Goal: Information Seeking & Learning: Learn about a topic

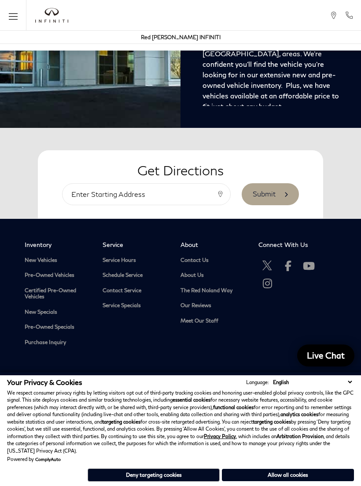
scroll to position [1292, 0]
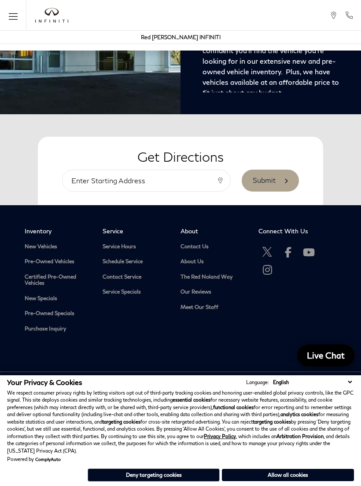
click at [52, 250] on link "New Vehicles" at bounding box center [57, 247] width 65 height 7
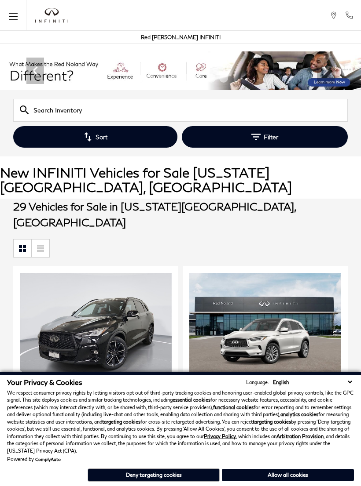
click at [132, 136] on button "Sort" at bounding box center [95, 137] width 164 height 22
click at [141, 141] on button "Sort" at bounding box center [95, 137] width 164 height 22
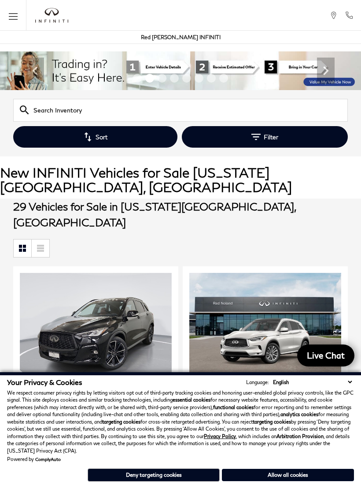
click at [193, 478] on button "Deny targeting cookies" at bounding box center [154, 475] width 132 height 13
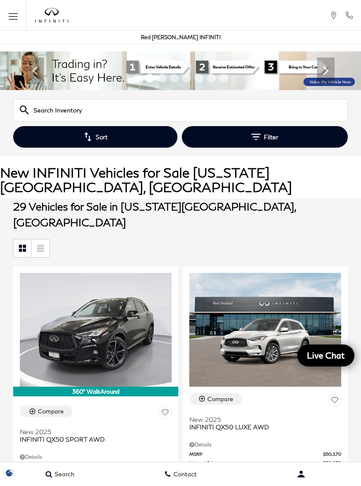
click at [117, 135] on button "Sort" at bounding box center [95, 137] width 164 height 22
click at [88, 136] on icon "button" at bounding box center [87, 136] width 9 height 9
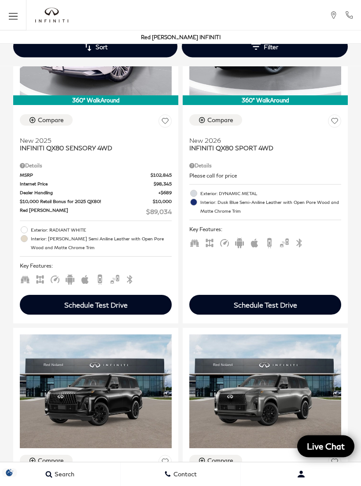
scroll to position [2730, 0]
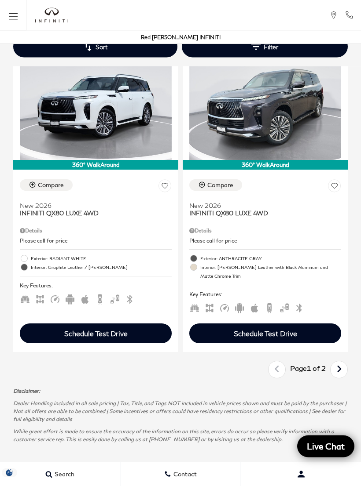
click at [335, 363] on link "Next" at bounding box center [338, 370] width 19 height 15
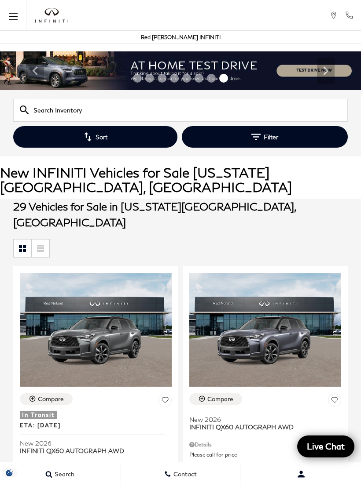
click at [6, 26] on button "Menu" at bounding box center [13, 15] width 26 height 31
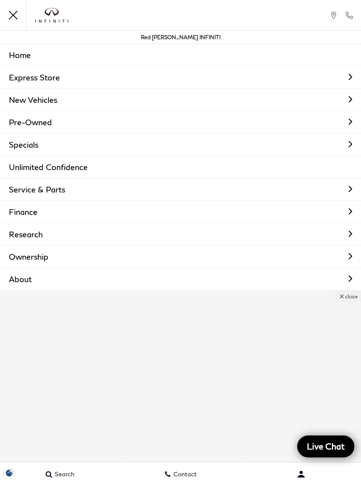
click at [58, 124] on link "Pre-Owned" at bounding box center [180, 122] width 361 height 22
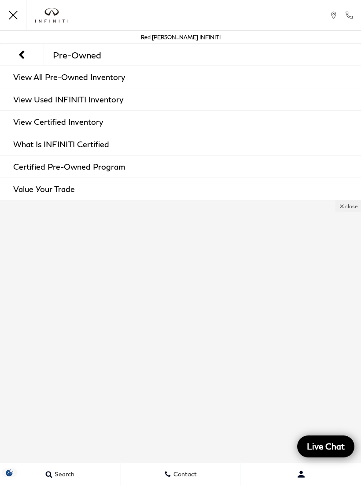
click at [121, 169] on link "Certified Pre-Owned Program" at bounding box center [180, 167] width 361 height 22
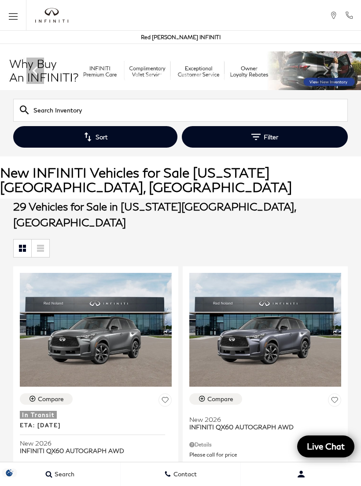
click at [15, 18] on icon "Open the main navigation menu" at bounding box center [13, 16] width 9 height 11
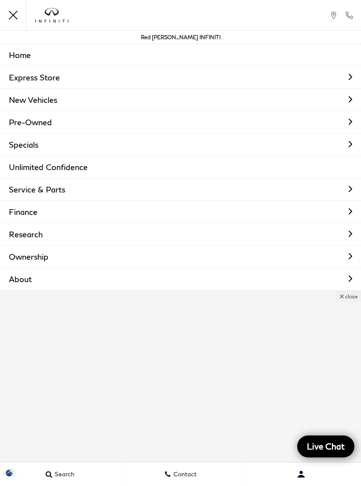
click at [113, 123] on link "Pre-Owned" at bounding box center [180, 122] width 361 height 22
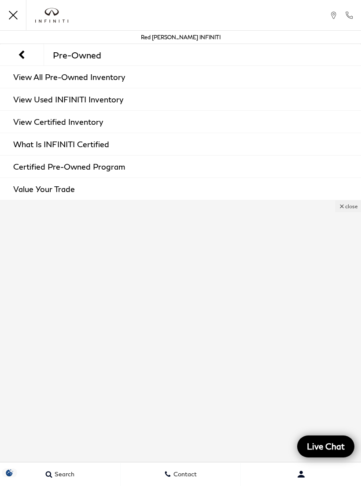
click at [230, 73] on link "View All Pre-Owned Inventory" at bounding box center [180, 77] width 361 height 22
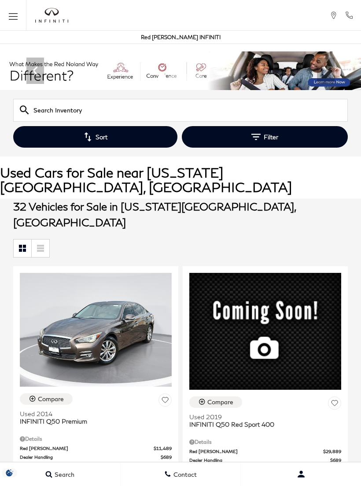
click at [135, 130] on button "Sort" at bounding box center [95, 137] width 164 height 22
click at [128, 135] on button "Sort" at bounding box center [95, 137] width 164 height 22
click at [102, 140] on button "Sort" at bounding box center [95, 137] width 164 height 22
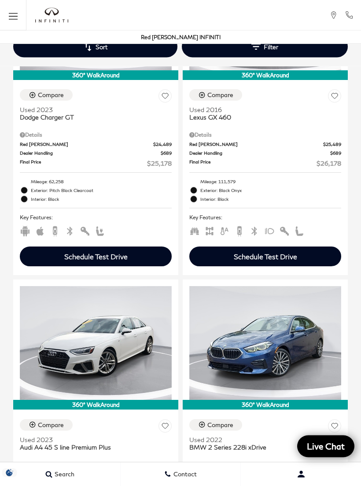
scroll to position [2947, 0]
